Goal: Find specific page/section: Find specific page/section

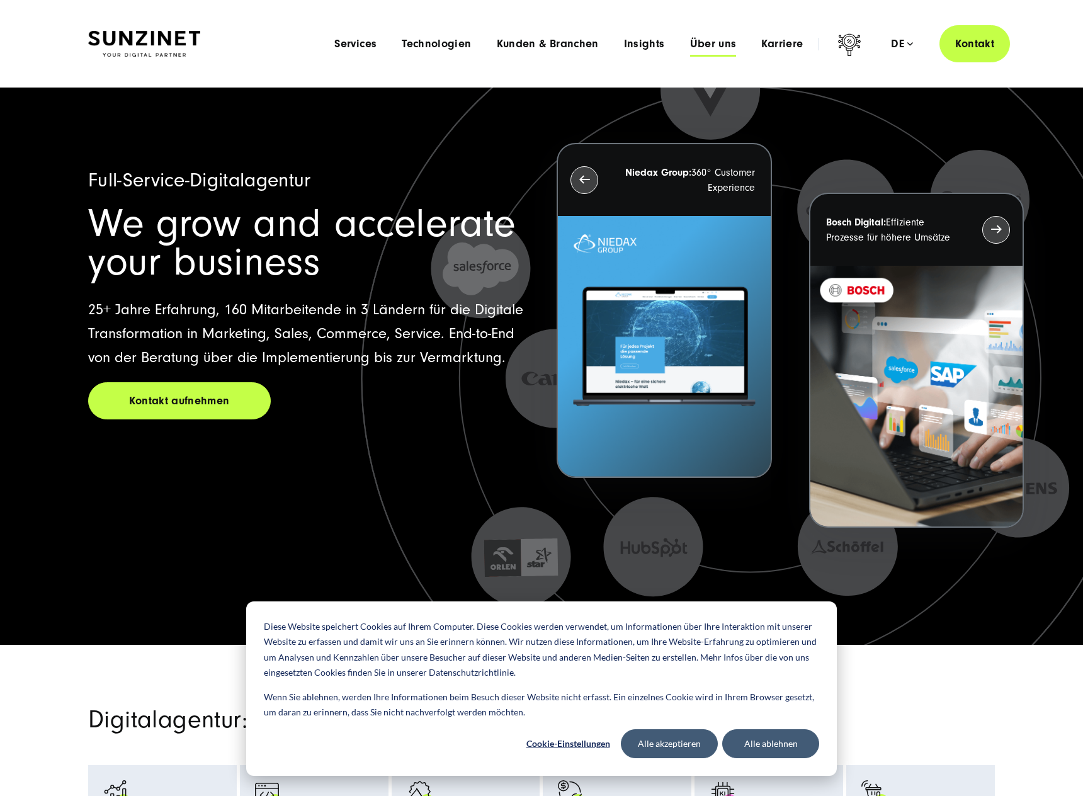
click at [713, 43] on span "Über uns" at bounding box center [713, 44] width 47 height 13
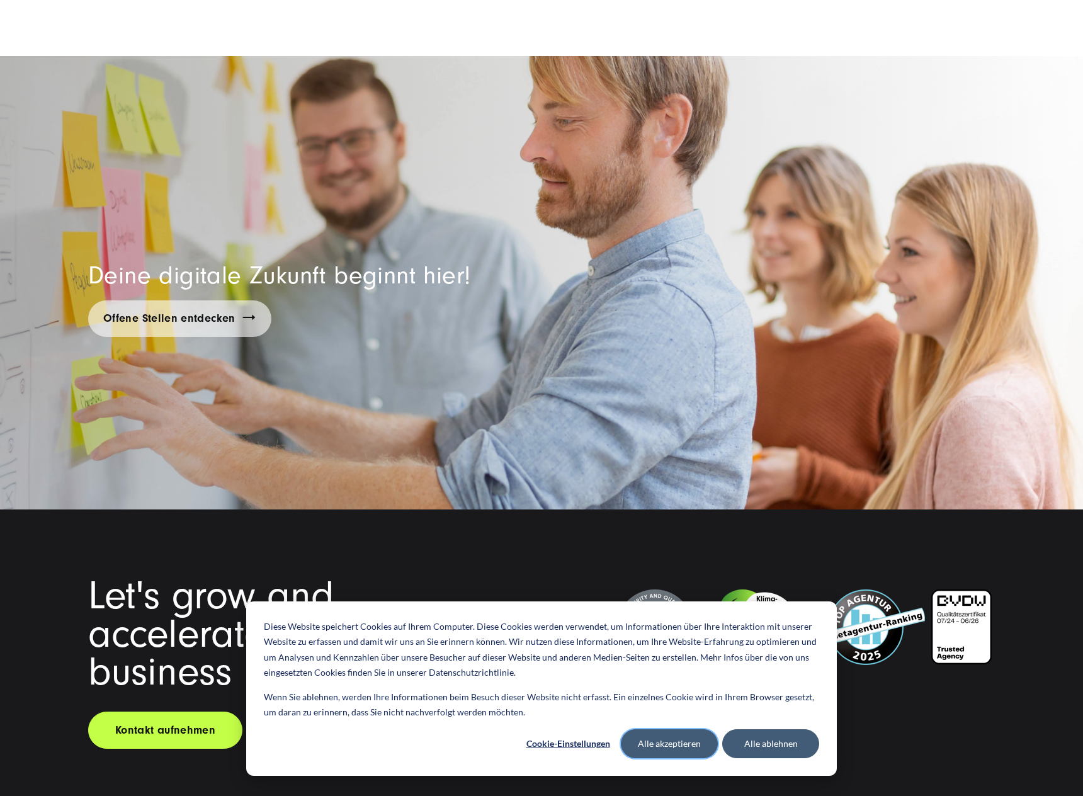
drag, startPoint x: 668, startPoint y: 751, endPoint x: 679, endPoint y: 745, distance: 12.1
click at [668, 749] on button "Alle akzeptieren" at bounding box center [669, 743] width 97 height 29
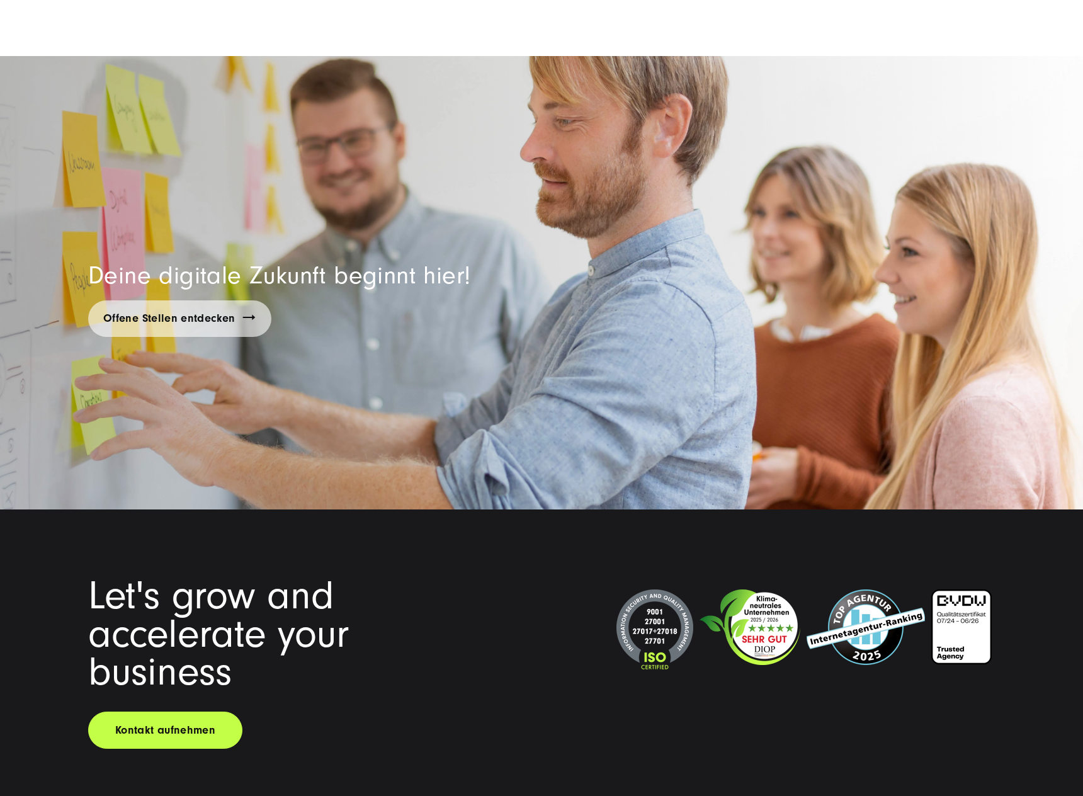
scroll to position [9607, 0]
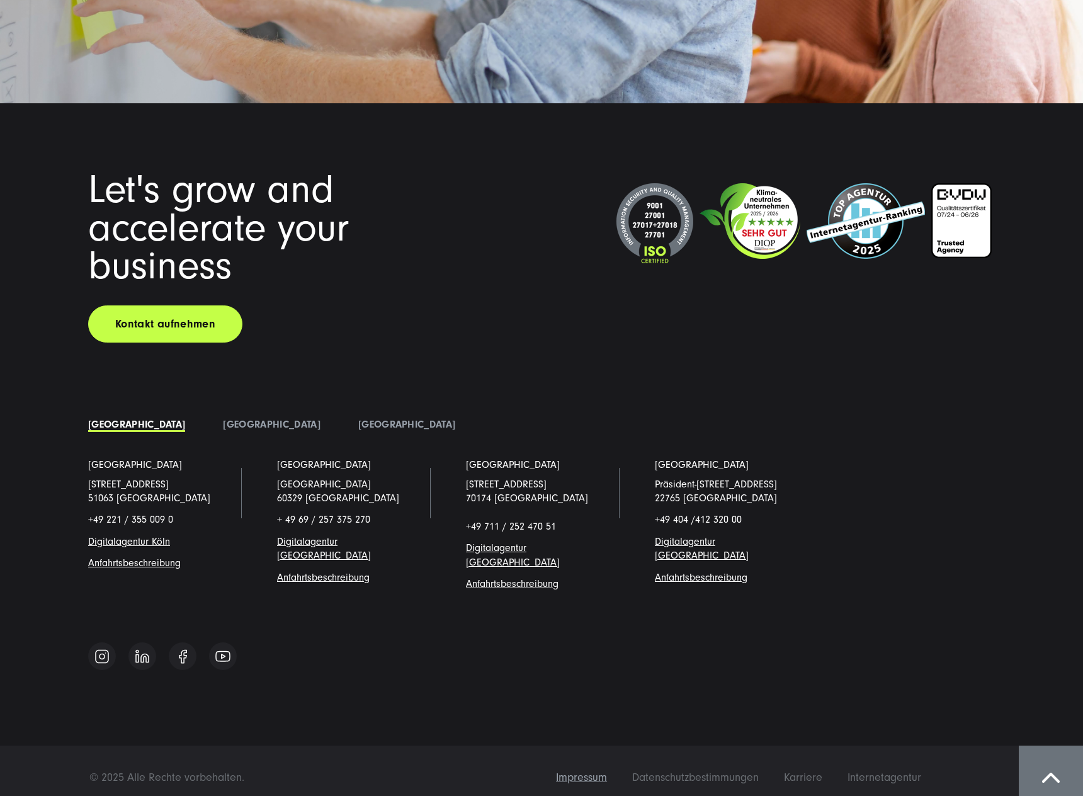
click at [588, 770] on span "Impressum" at bounding box center [581, 776] width 51 height 13
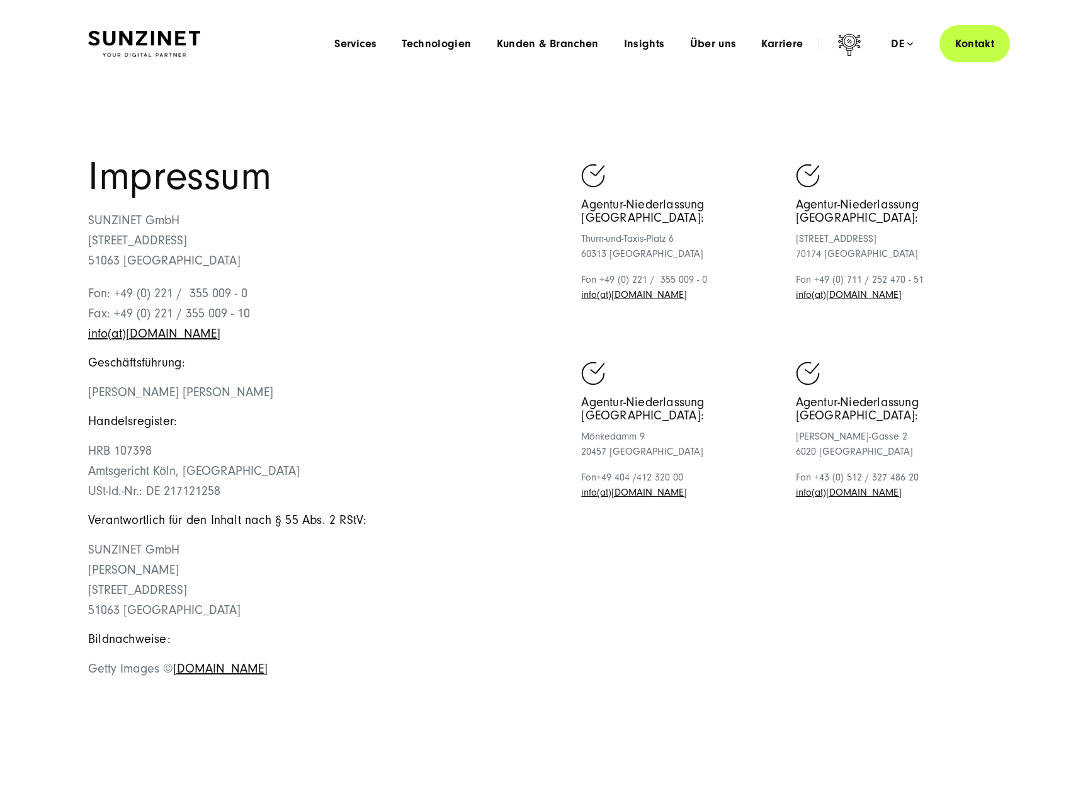
click at [212, 320] on p "Fon: +49 (0) 221 / 355 009 - 0 Fax: +49 (0) 221 / 355 009 - 10 info(at)sunzinet…" at bounding box center [314, 313] width 453 height 60
click at [460, 43] on span "Technologien" at bounding box center [436, 44] width 69 height 13
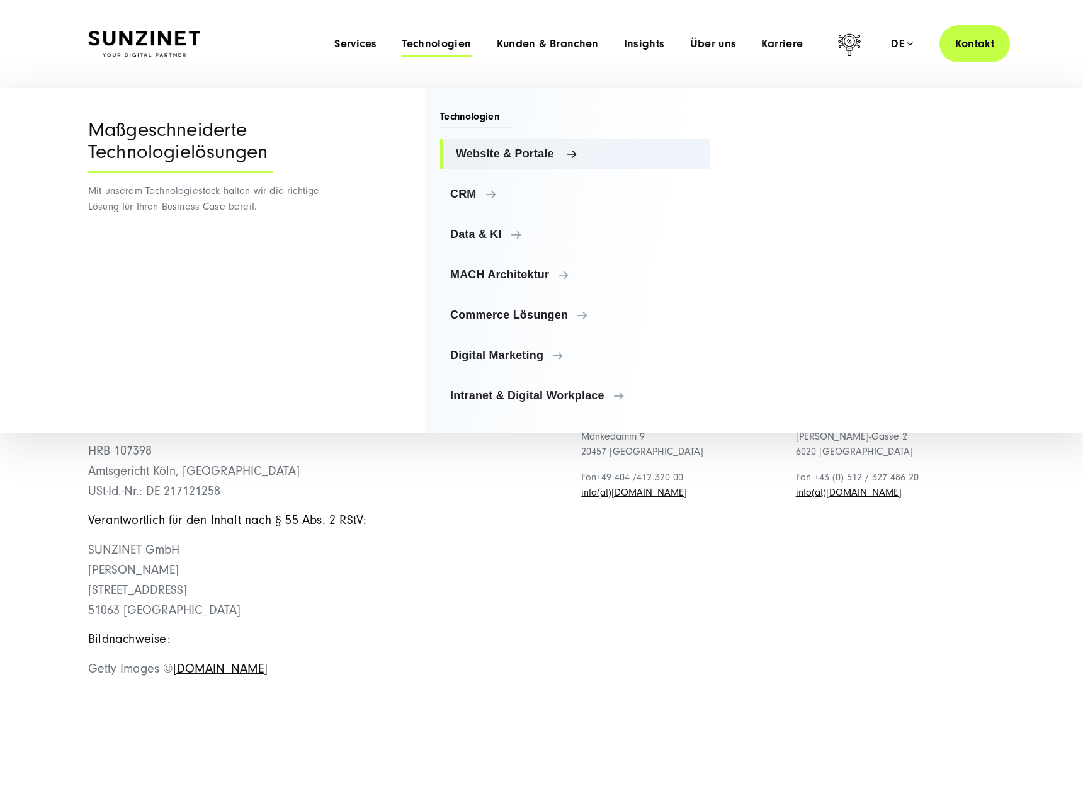
click at [505, 157] on span "Website & Portale" at bounding box center [578, 153] width 244 height 13
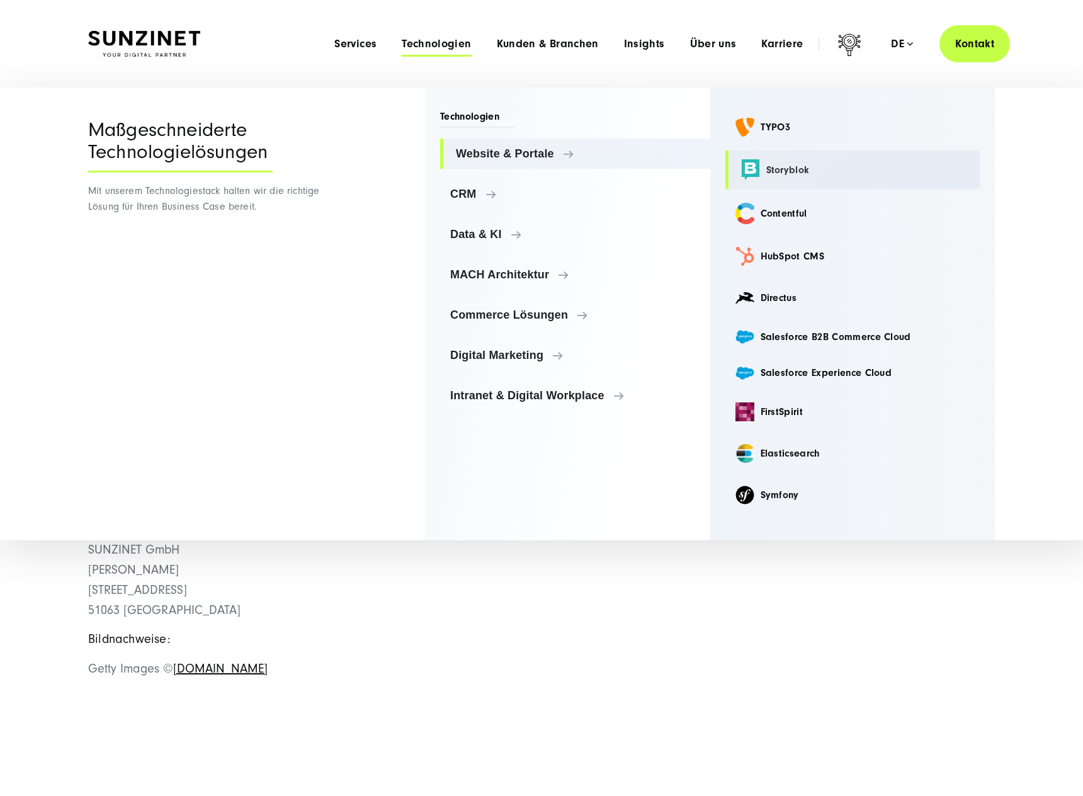
click at [803, 165] on link "Storyblok" at bounding box center [852, 169] width 255 height 38
